Goal: Transaction & Acquisition: Obtain resource

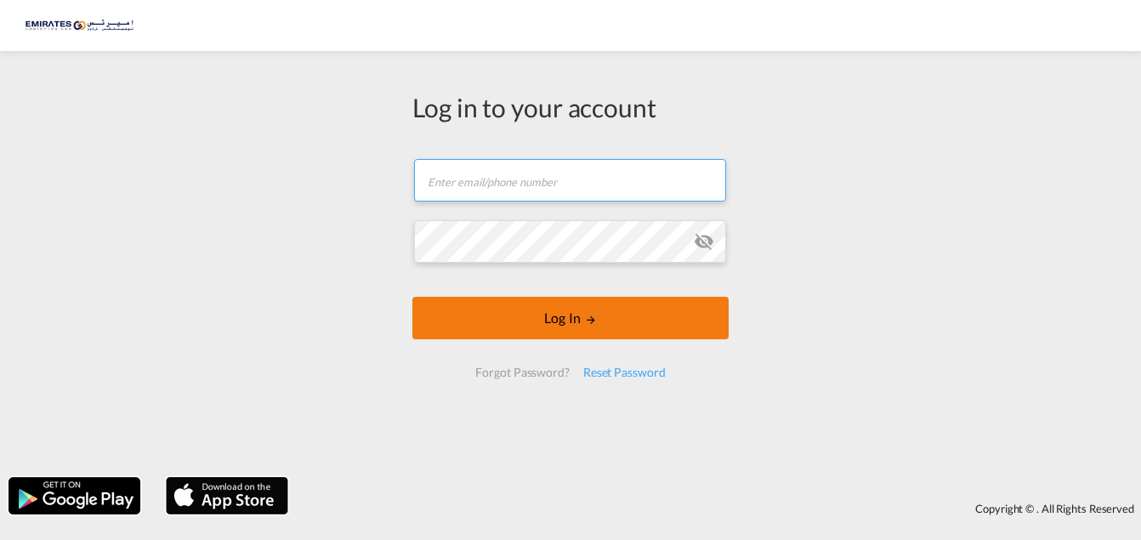
type input "[EMAIL_ADDRESS][DOMAIN_NAME]"
click at [542, 312] on button "Log In" at bounding box center [570, 318] width 316 height 42
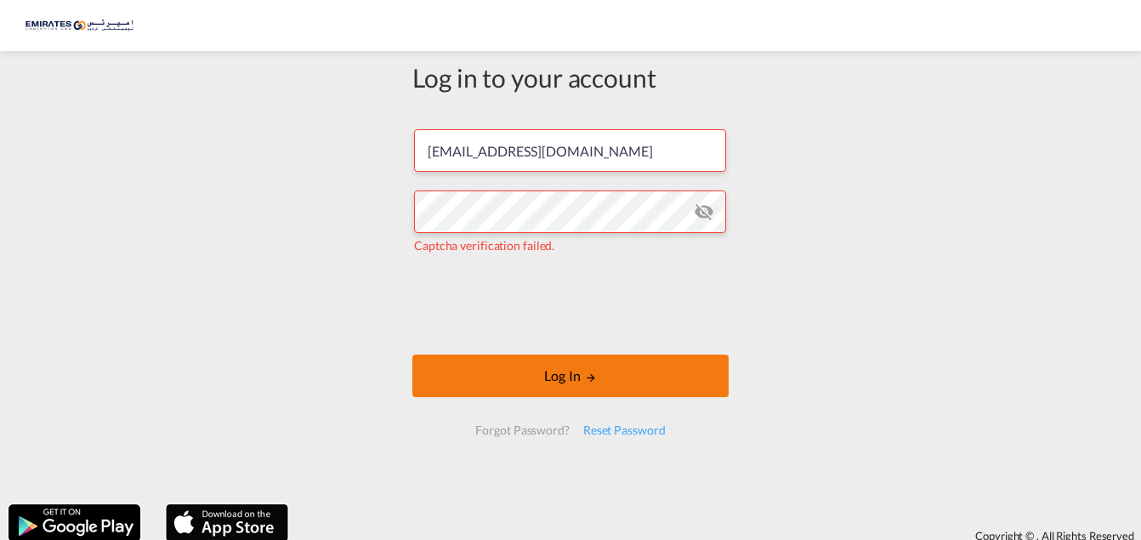
click at [508, 372] on button "Log In" at bounding box center [570, 375] width 316 height 42
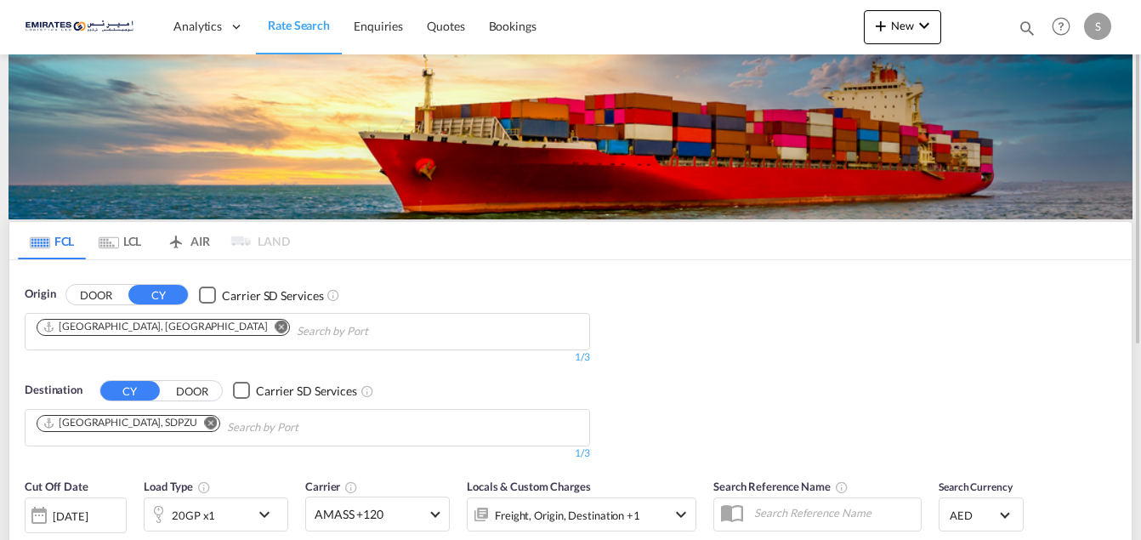
click at [205, 424] on md-icon "Remove" at bounding box center [211, 422] width 13 height 13
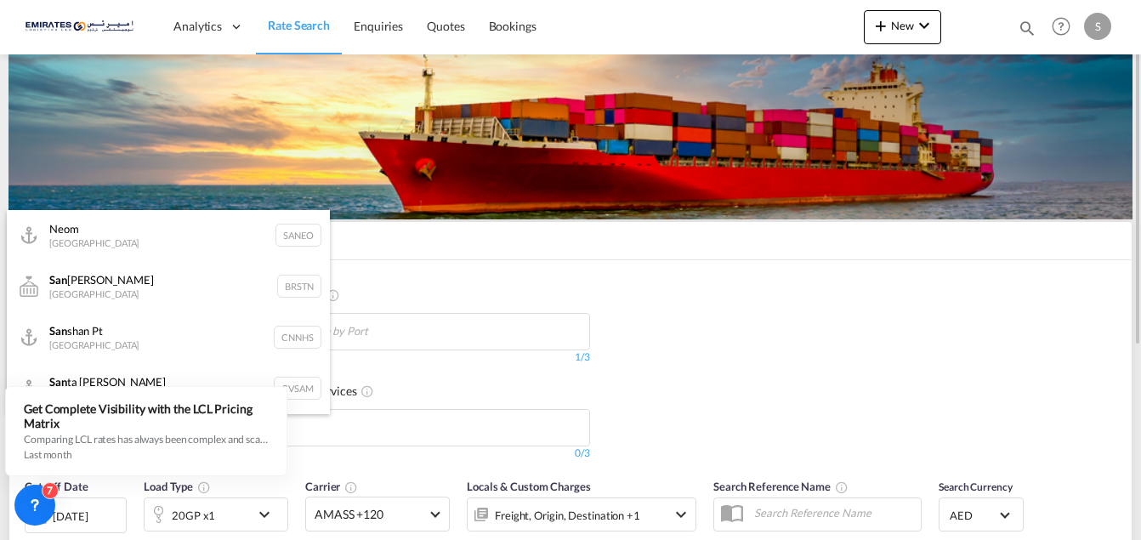
type input "SAN"
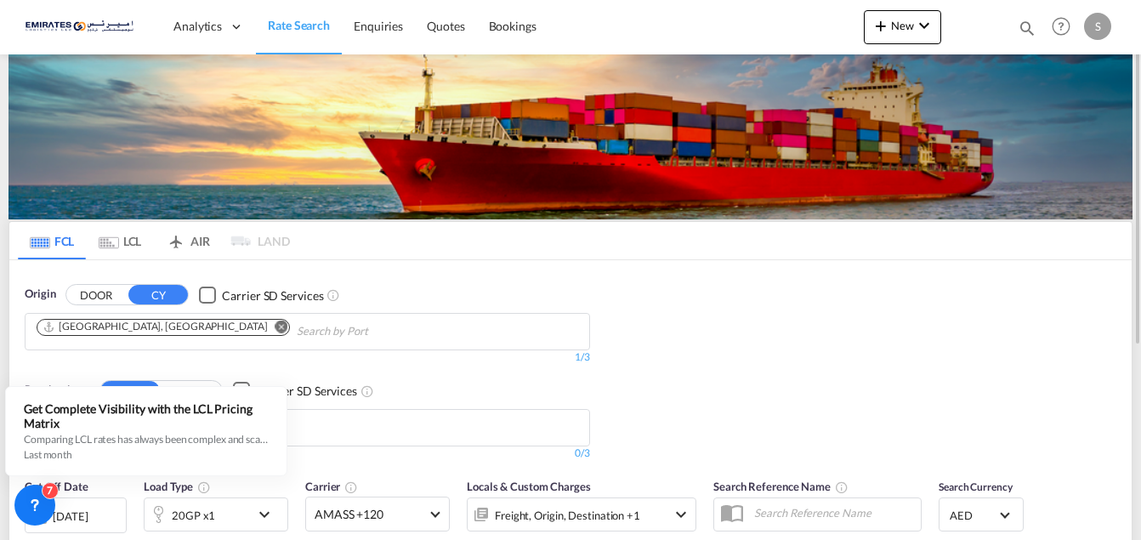
click at [768, 394] on div "Origin DOOR CY Carrier SD Services [GEOGRAPHIC_DATA], [GEOGRAPHIC_DATA] 1/3 1/ …" at bounding box center [570, 364] width 1122 height 209
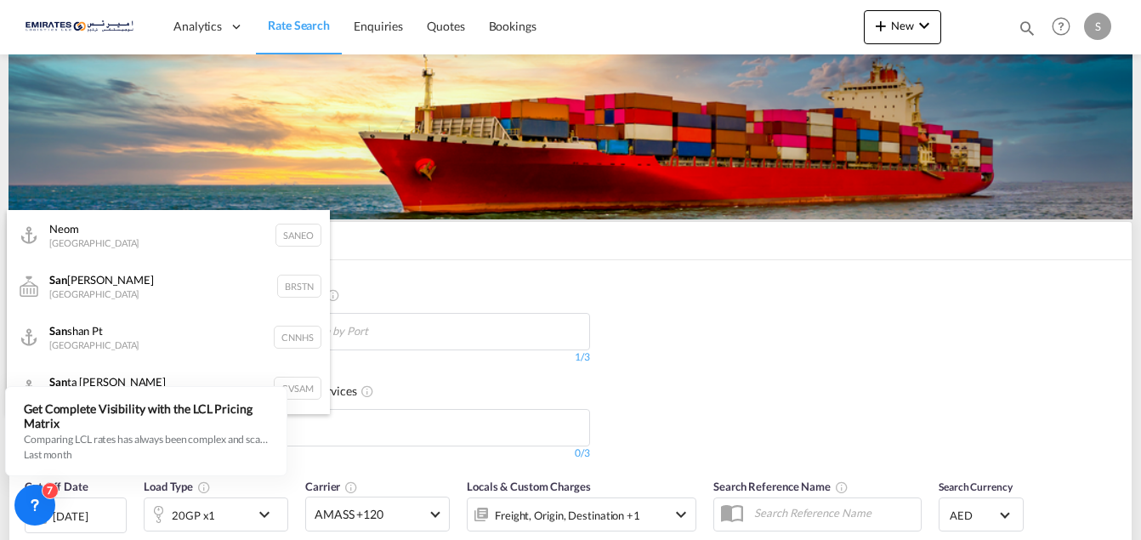
click at [387, 431] on body "Analytics Dashboard Rate Search Enquiries Quotes Bookings" at bounding box center [570, 270] width 1141 height 540
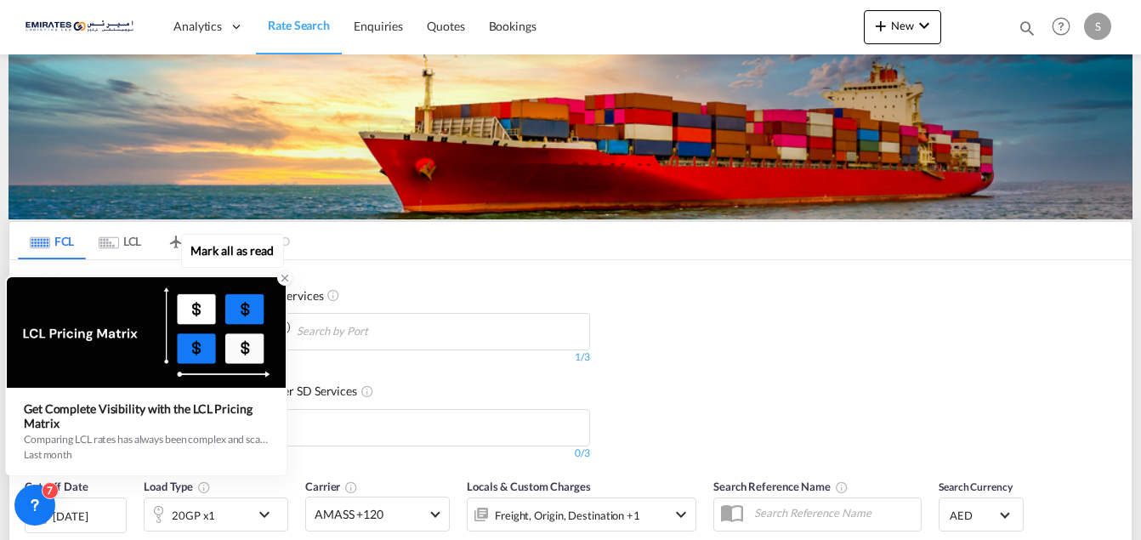
click at [281, 278] on icon at bounding box center [285, 278] width 12 height 12
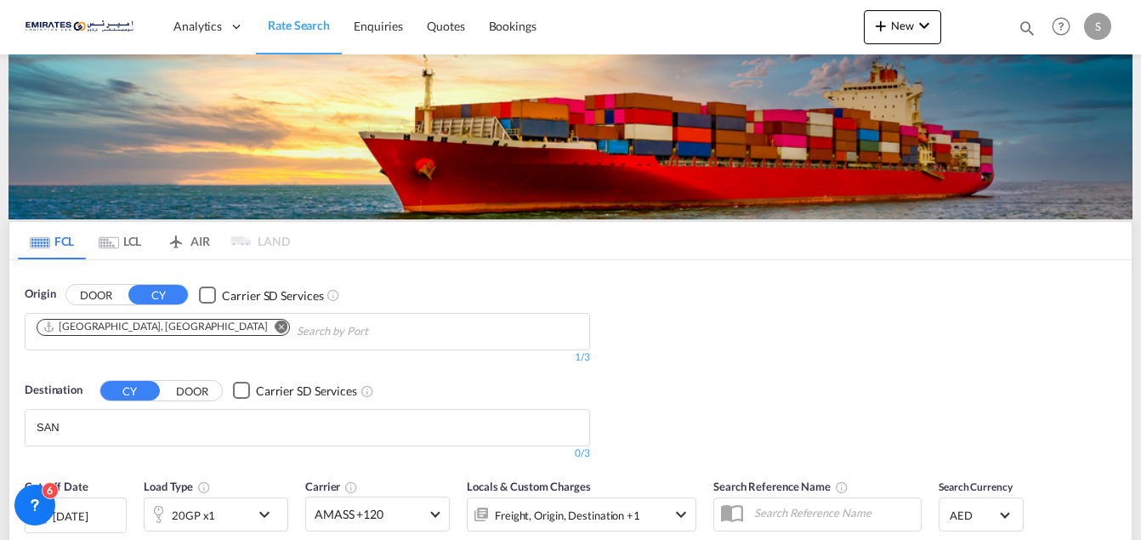
click at [90, 427] on body "Analytics Dashboard Rate Search Enquiries Quotes Bookings" at bounding box center [570, 270] width 1141 height 540
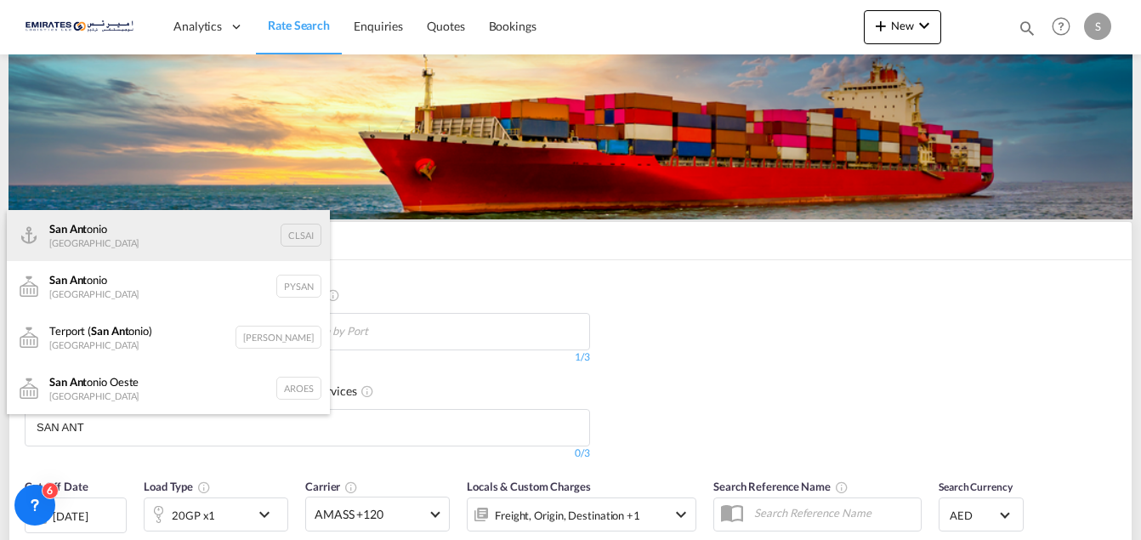
type input "SAN ANT"
click at [88, 224] on div "San Ant onio [GEOGRAPHIC_DATA] CLSAI" at bounding box center [168, 235] width 323 height 51
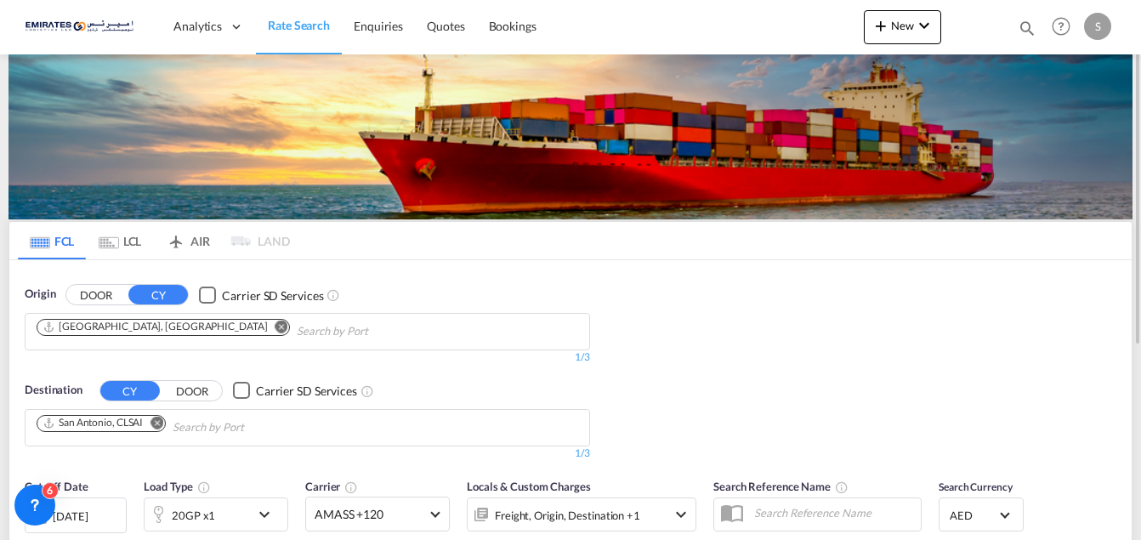
scroll to position [85, 0]
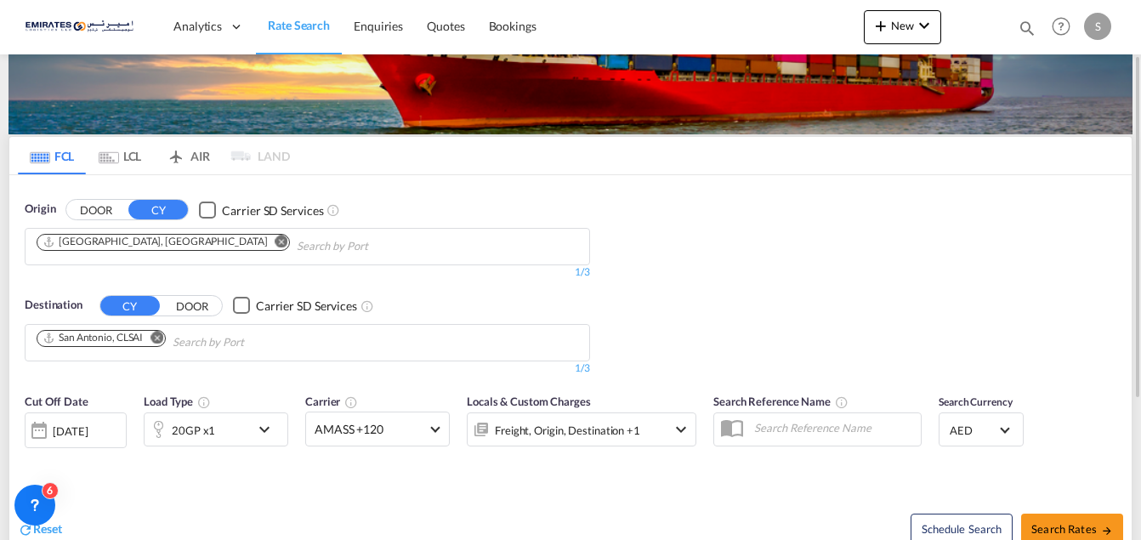
click at [268, 428] on md-icon "icon-chevron-down" at bounding box center [268, 429] width 29 height 20
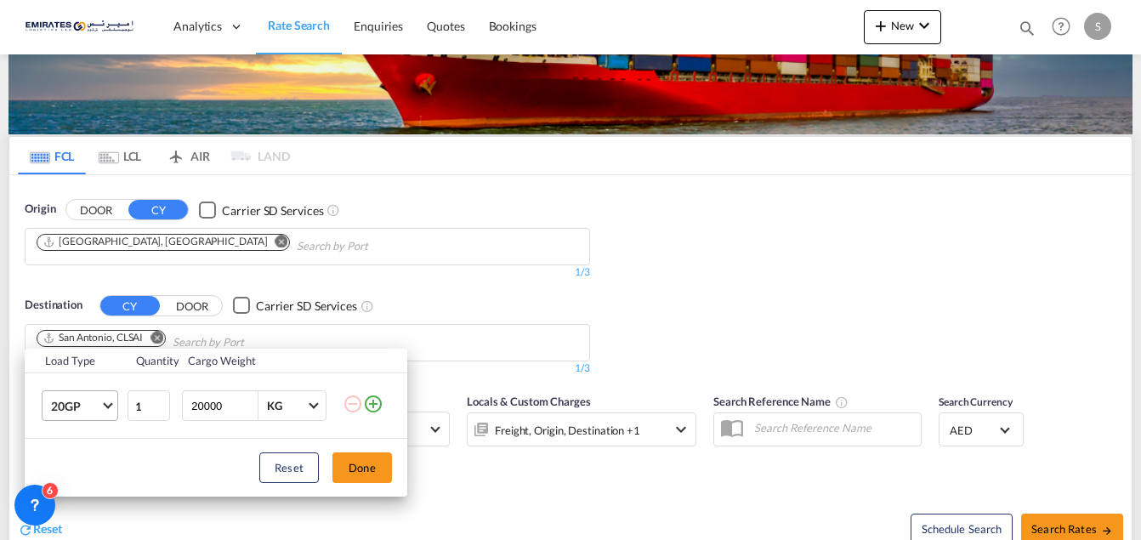
click at [109, 405] on span "Choose: \a20GP" at bounding box center [107, 403] width 9 height 9
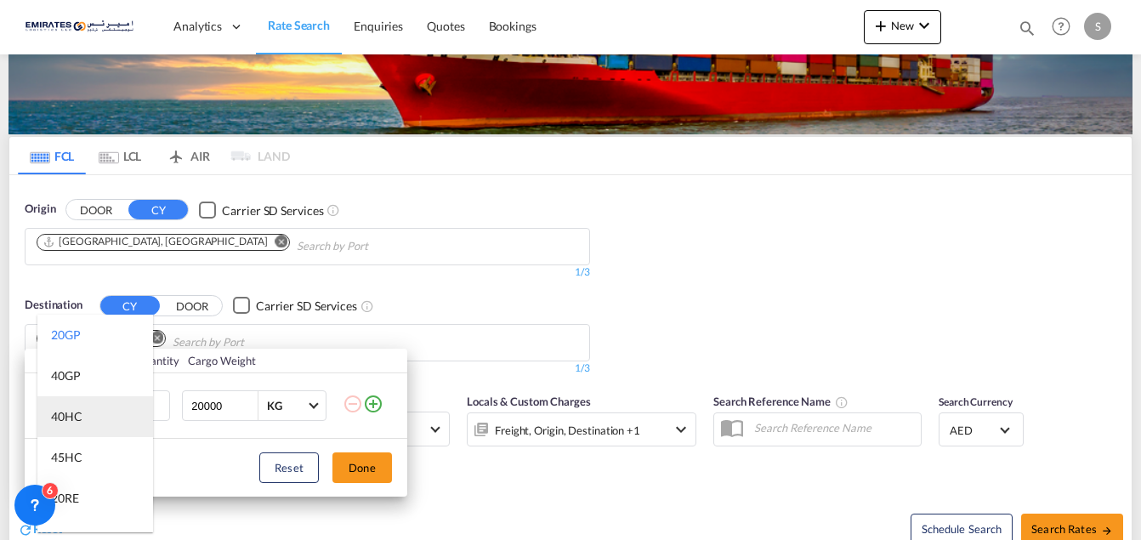
click at [80, 417] on div "40HC" at bounding box center [66, 416] width 31 height 17
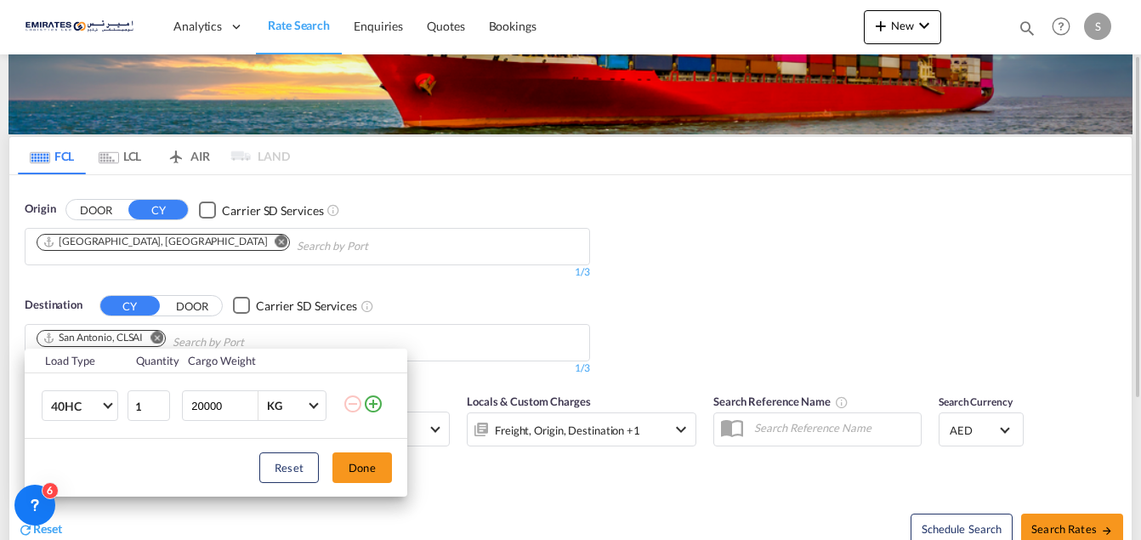
click at [354, 466] on button "Done" at bounding box center [361, 467] width 59 height 31
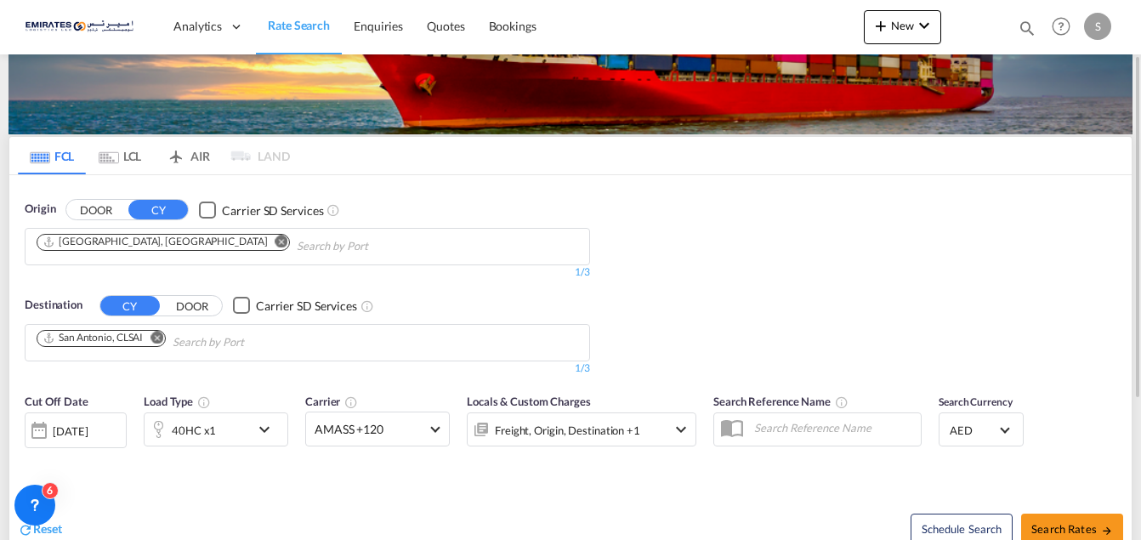
scroll to position [170, 0]
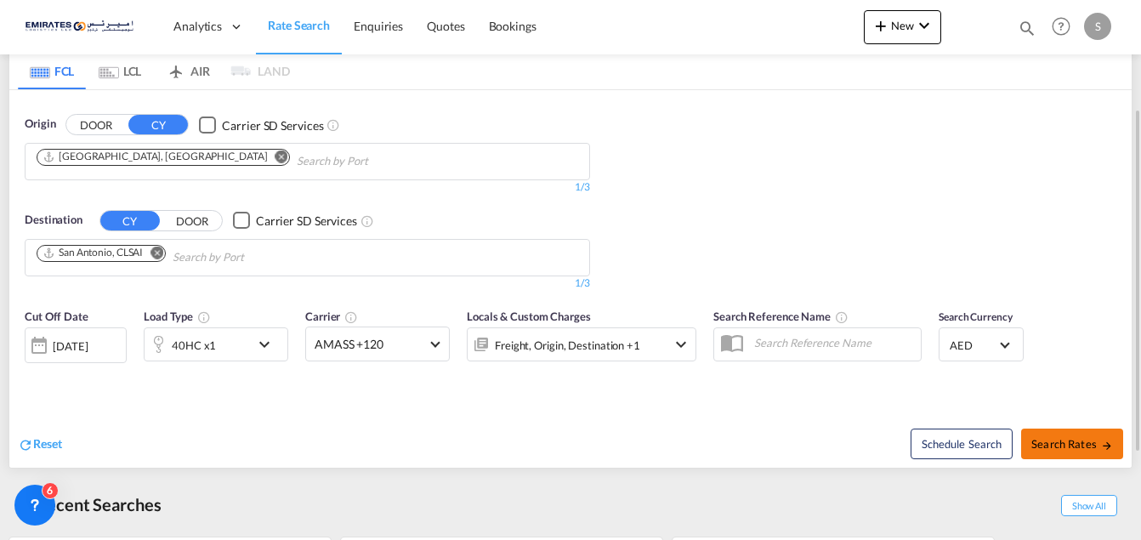
click at [1051, 443] on span "Search Rates" at bounding box center [1072, 444] width 82 height 14
type input "AEJEA to CLSAI / [DATE]"
